Goal: Navigation & Orientation: Find specific page/section

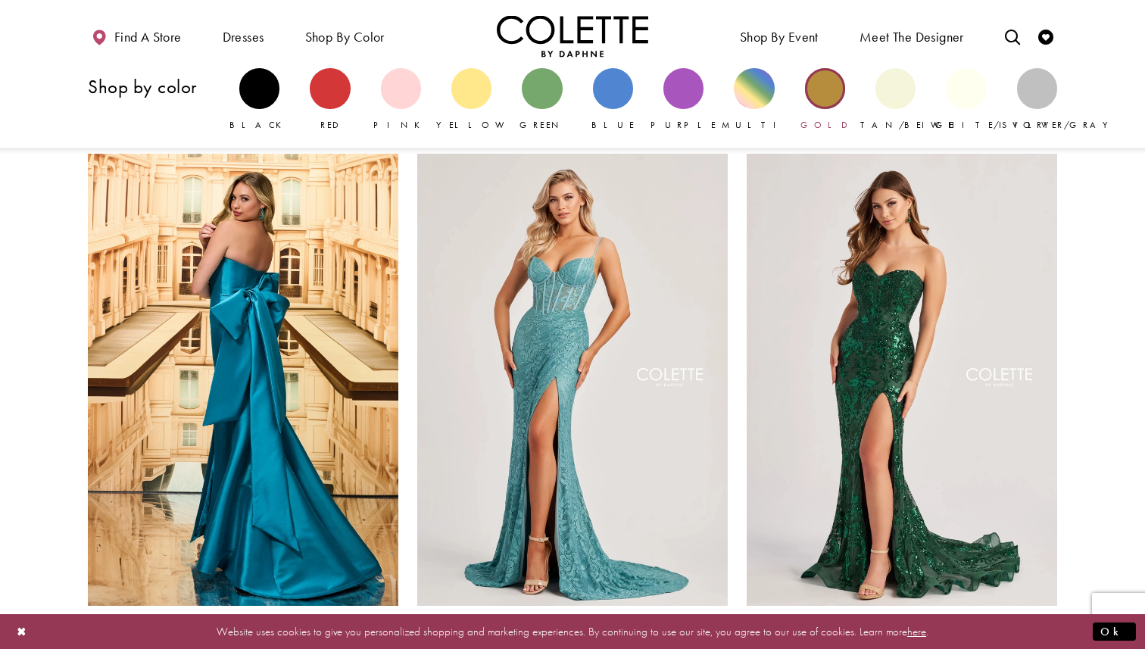
click at [815, 95] on div "Primary block" at bounding box center [825, 88] width 40 height 40
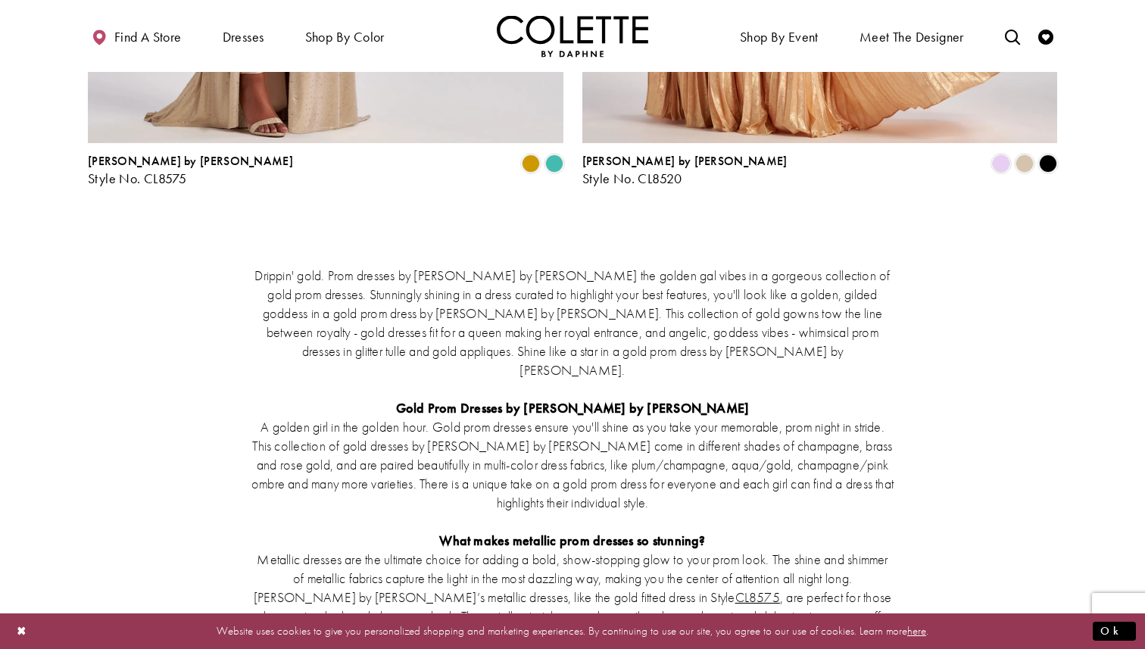
scroll to position [1370, 0]
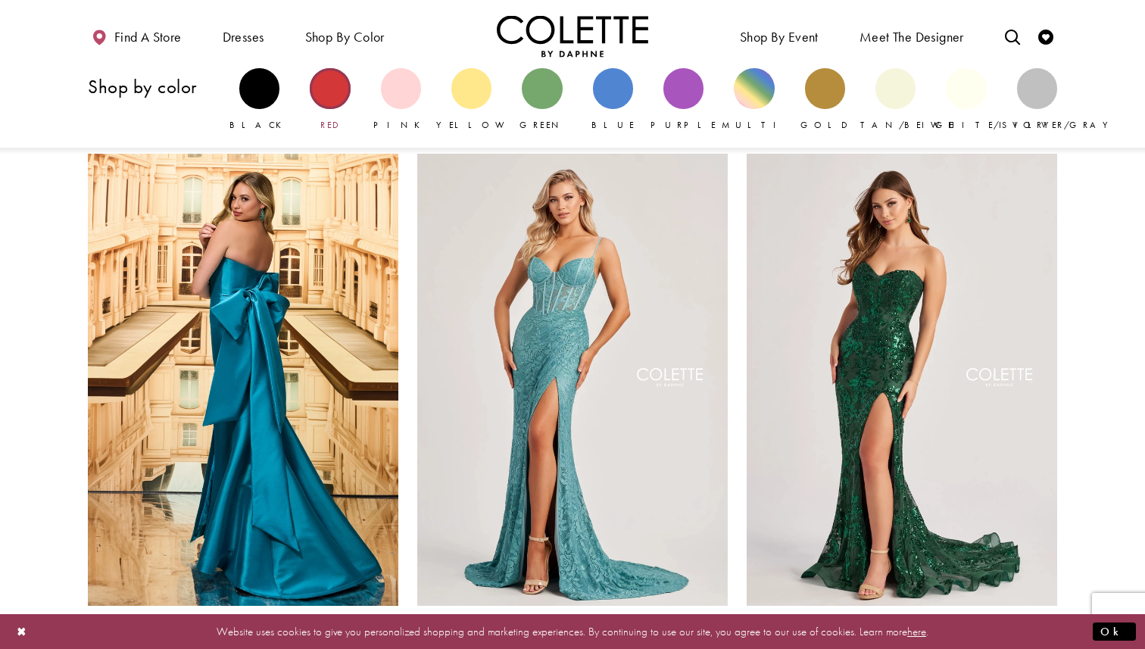
click at [332, 90] on div "Primary block" at bounding box center [330, 88] width 40 height 40
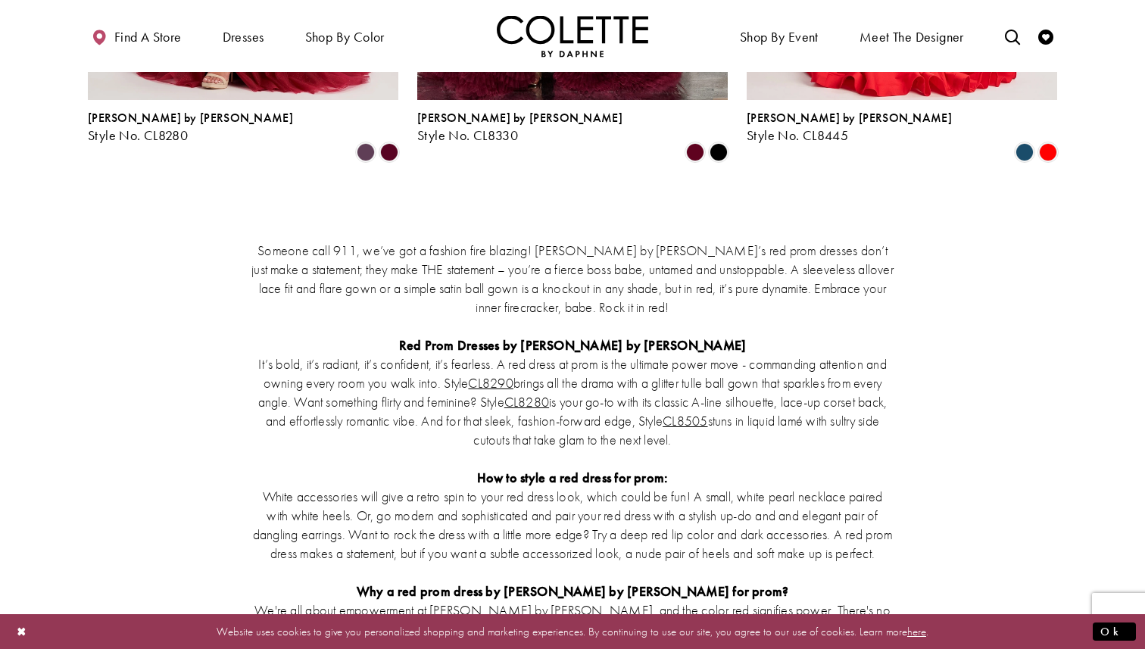
scroll to position [2247, 0]
